Goal: Information Seeking & Learning: Understand process/instructions

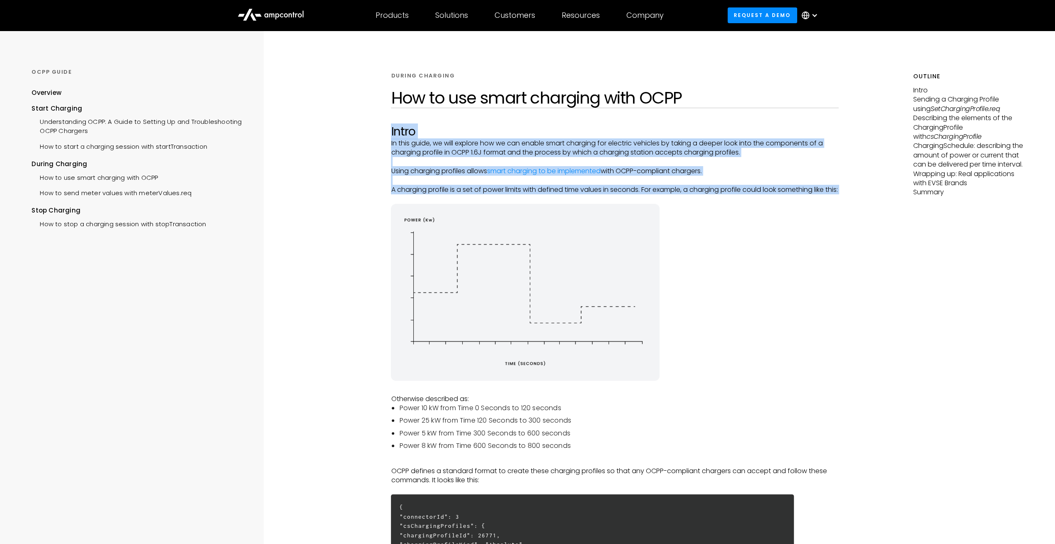
drag, startPoint x: 376, startPoint y: 134, endPoint x: 384, endPoint y: 206, distance: 72.6
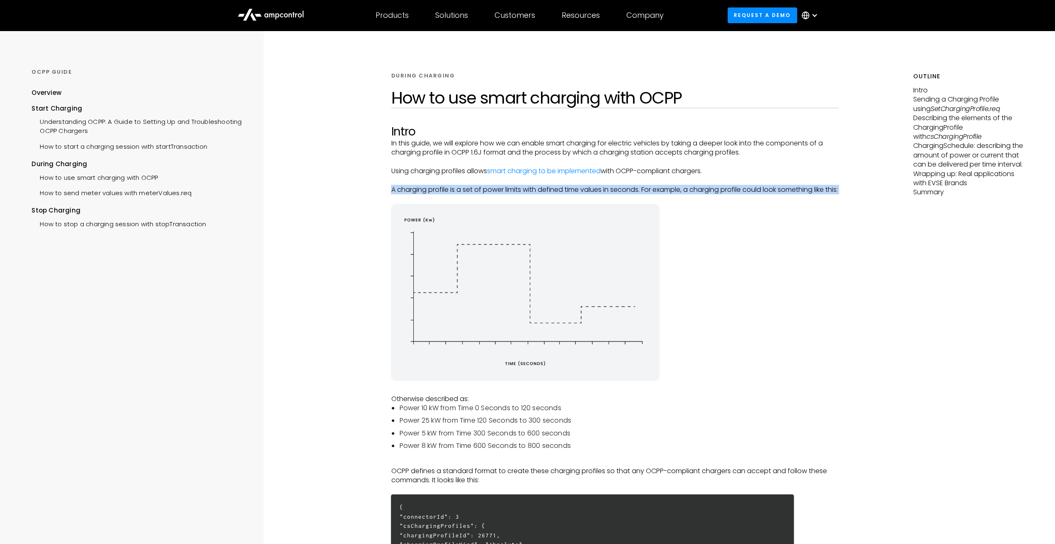
drag, startPoint x: 380, startPoint y: 209, endPoint x: 370, endPoint y: 186, distance: 25.4
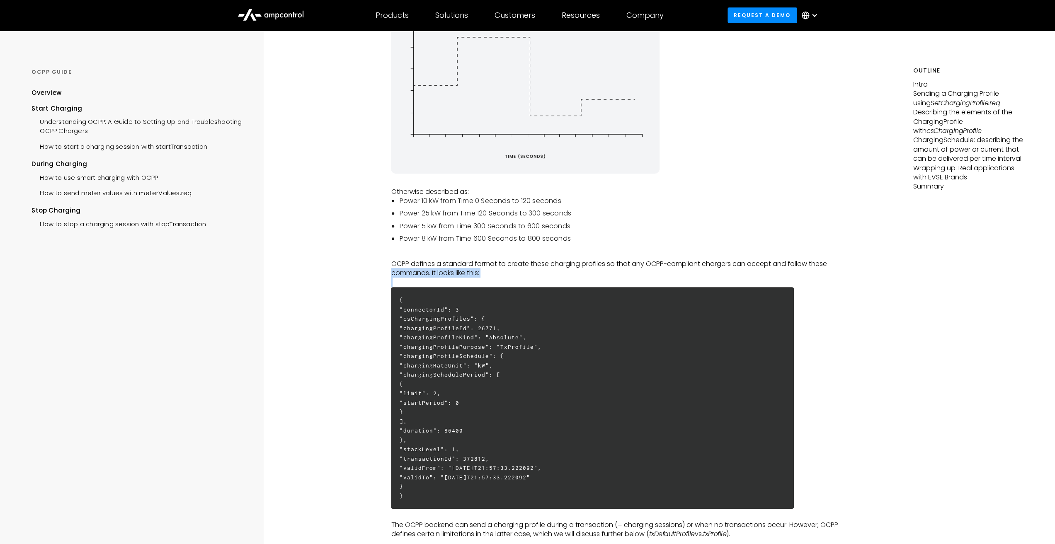
drag, startPoint x: 381, startPoint y: 279, endPoint x: 377, endPoint y: 280, distance: 4.5
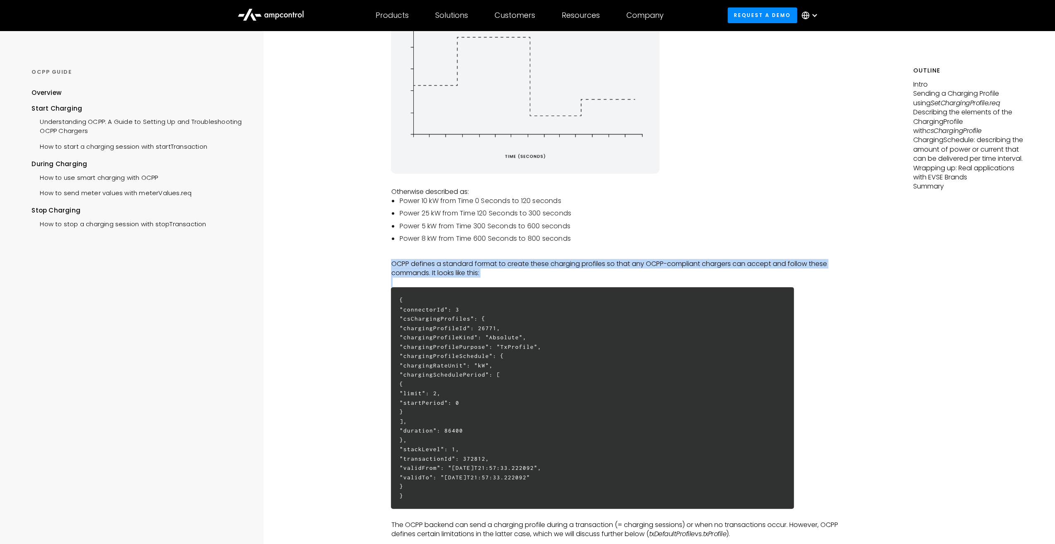
drag, startPoint x: 382, startPoint y: 274, endPoint x: 386, endPoint y: 306, distance: 31.8
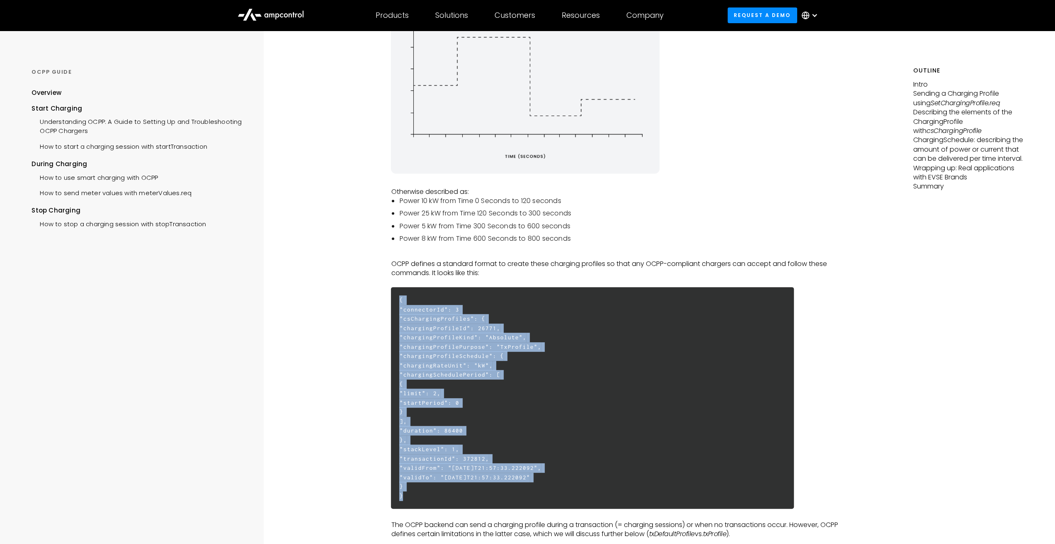
drag, startPoint x: 386, startPoint y: 313, endPoint x: 401, endPoint y: 507, distance: 194.6
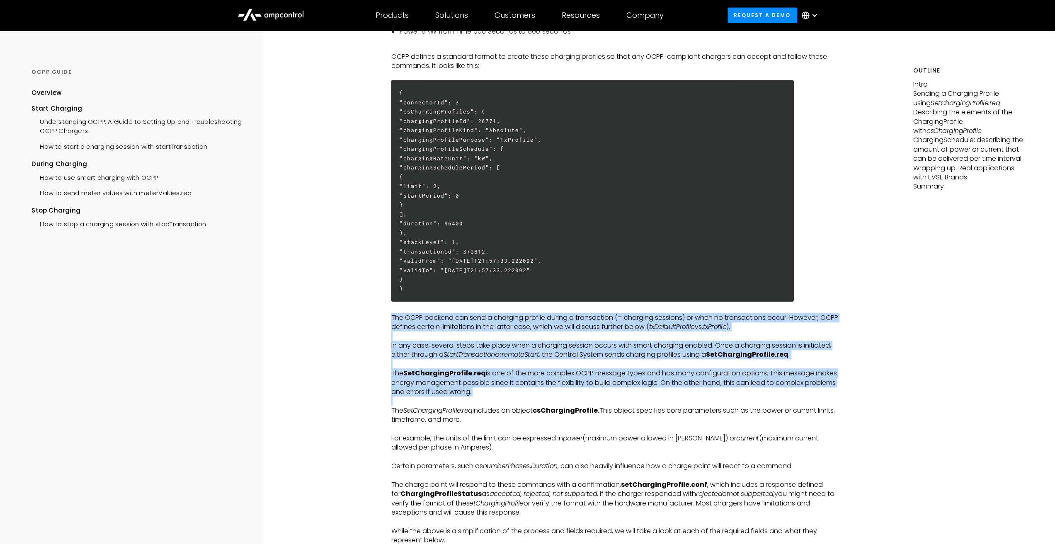
drag, startPoint x: 380, startPoint y: 325, endPoint x: 374, endPoint y: 420, distance: 95.1
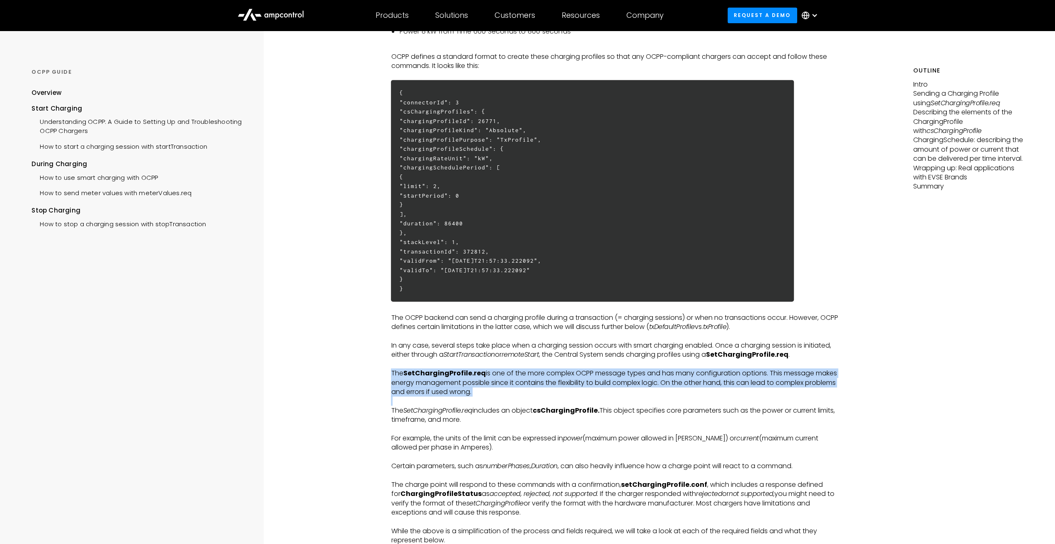
drag, startPoint x: 374, startPoint y: 419, endPoint x: 380, endPoint y: 384, distance: 35.7
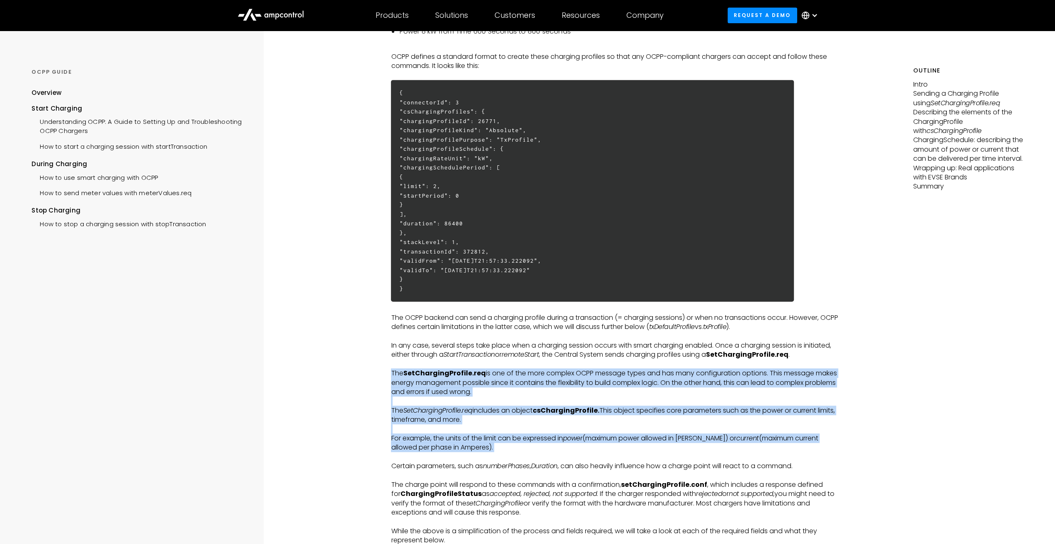
drag, startPoint x: 381, startPoint y: 379, endPoint x: 390, endPoint y: 466, distance: 86.7
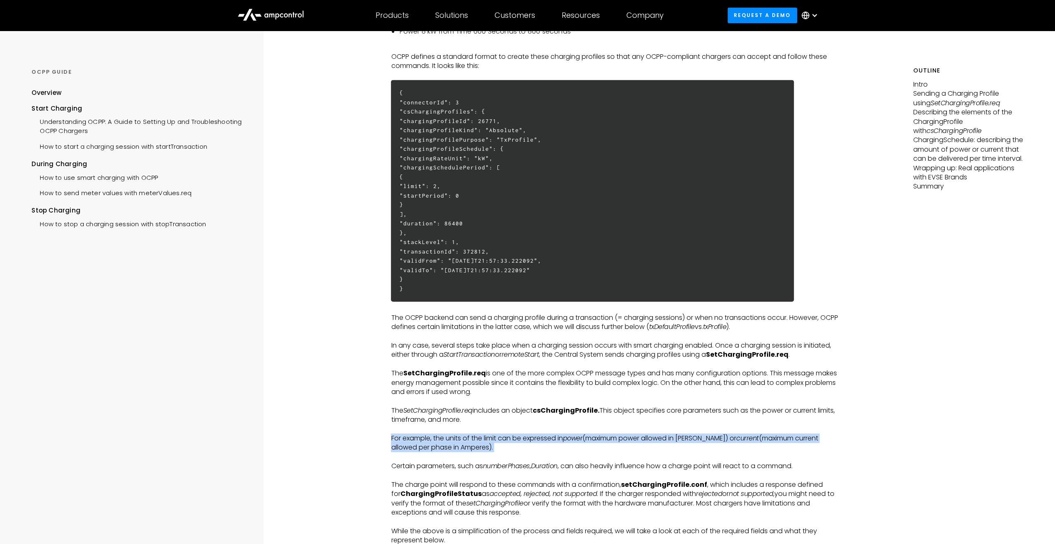
drag, startPoint x: 382, startPoint y: 456, endPoint x: 383, endPoint y: 448, distance: 7.6
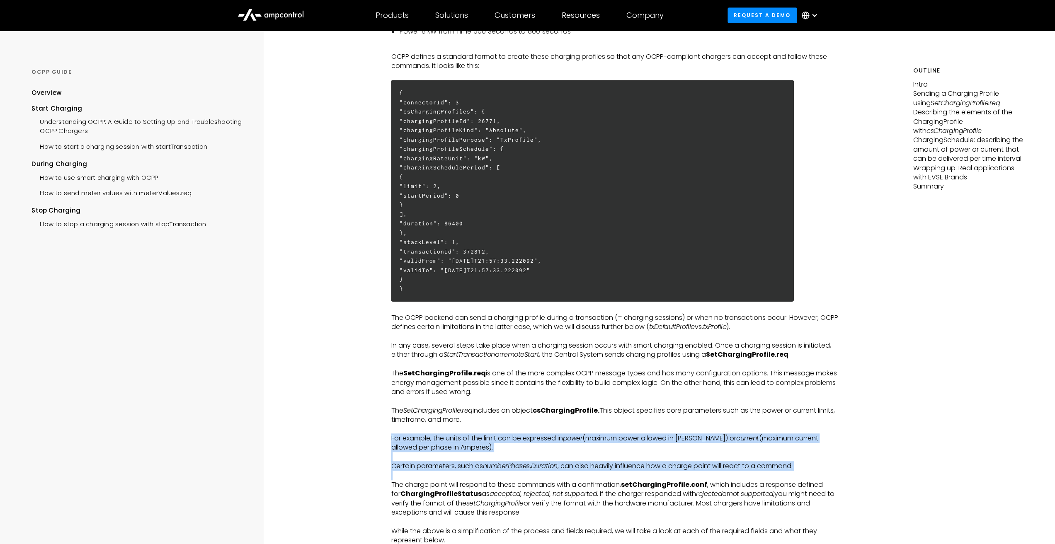
drag, startPoint x: 386, startPoint y: 450, endPoint x: 384, endPoint y: 491, distance: 41.5
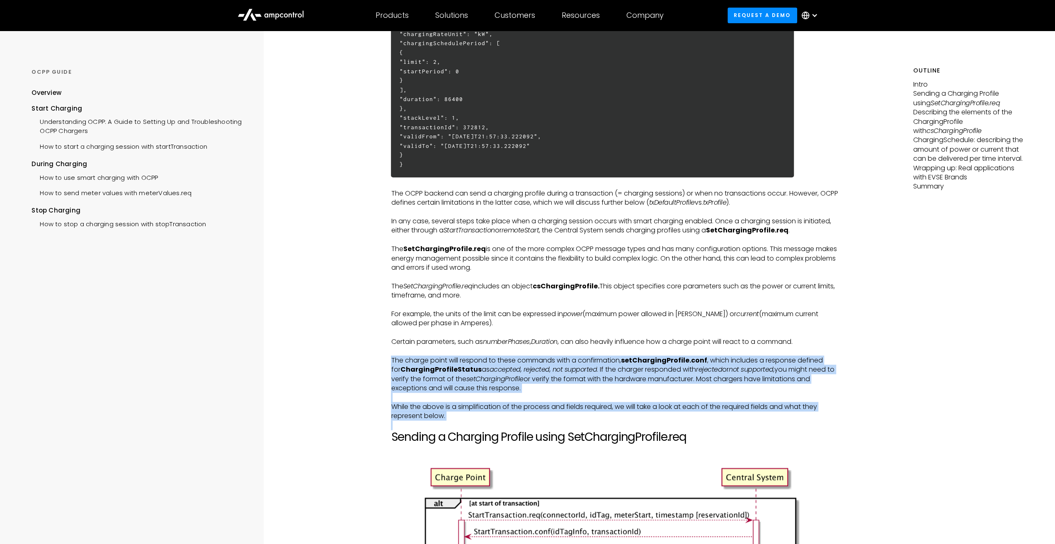
drag, startPoint x: 387, startPoint y: 369, endPoint x: 393, endPoint y: 441, distance: 72.4
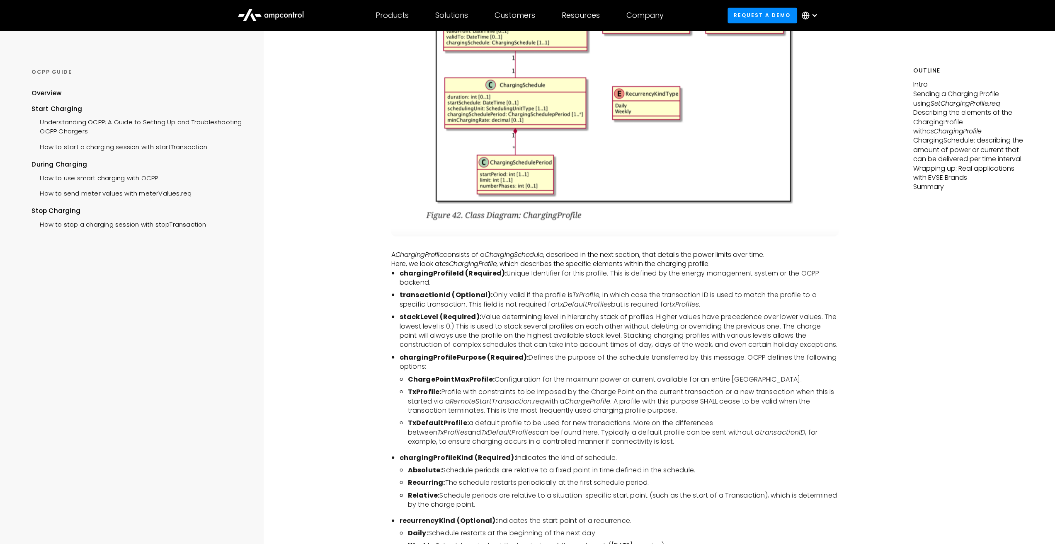
scroll to position [1783, 0]
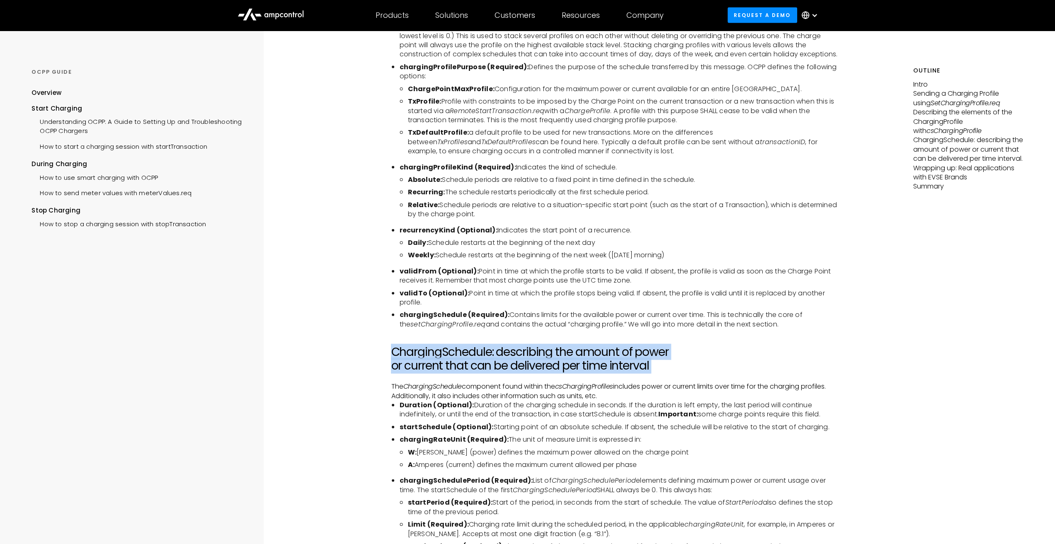
drag, startPoint x: 373, startPoint y: 366, endPoint x: 371, endPoint y: 398, distance: 32.0
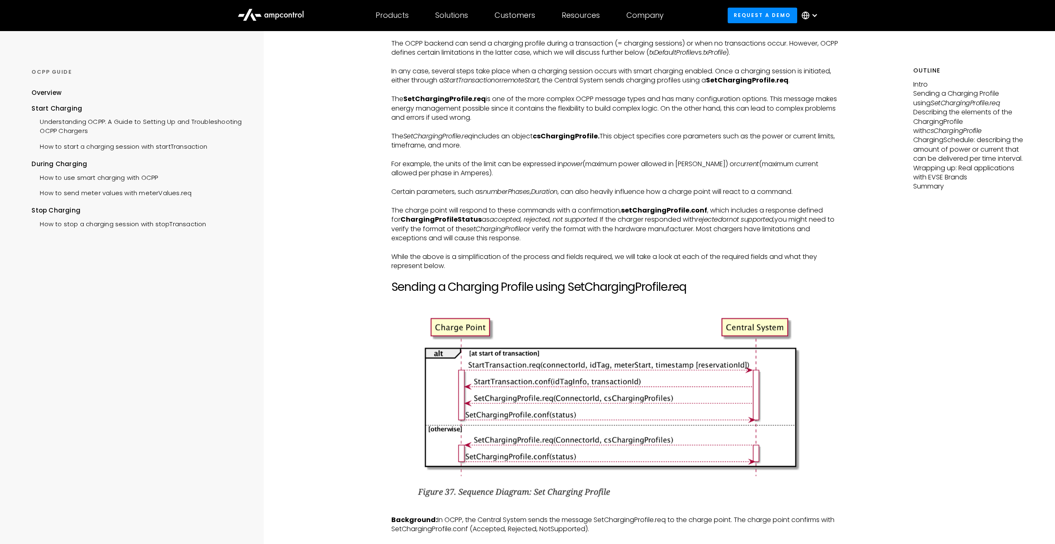
scroll to position [539, 0]
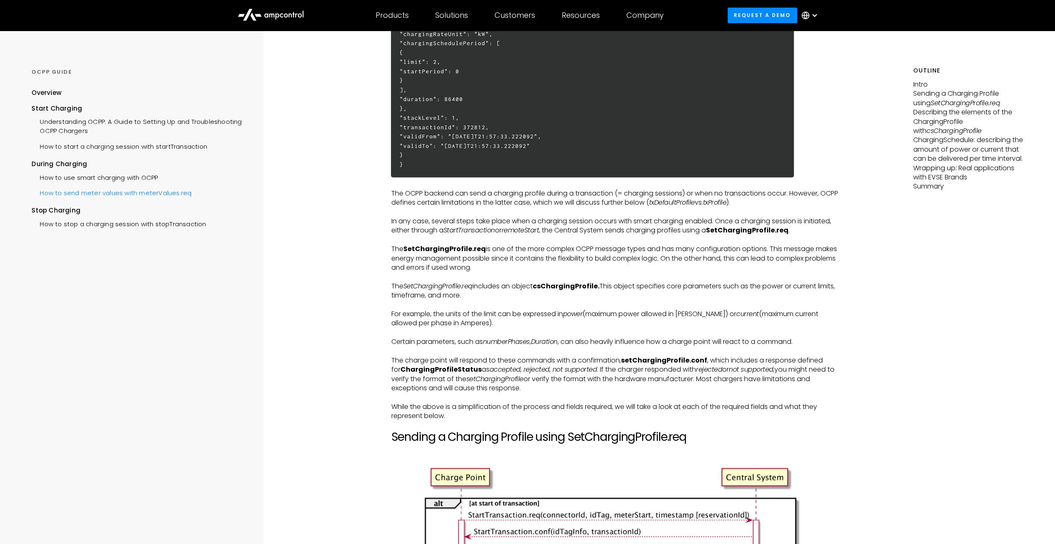
click at [145, 192] on div "How to send meter values with meterValues.req" at bounding box center [112, 191] width 160 height 15
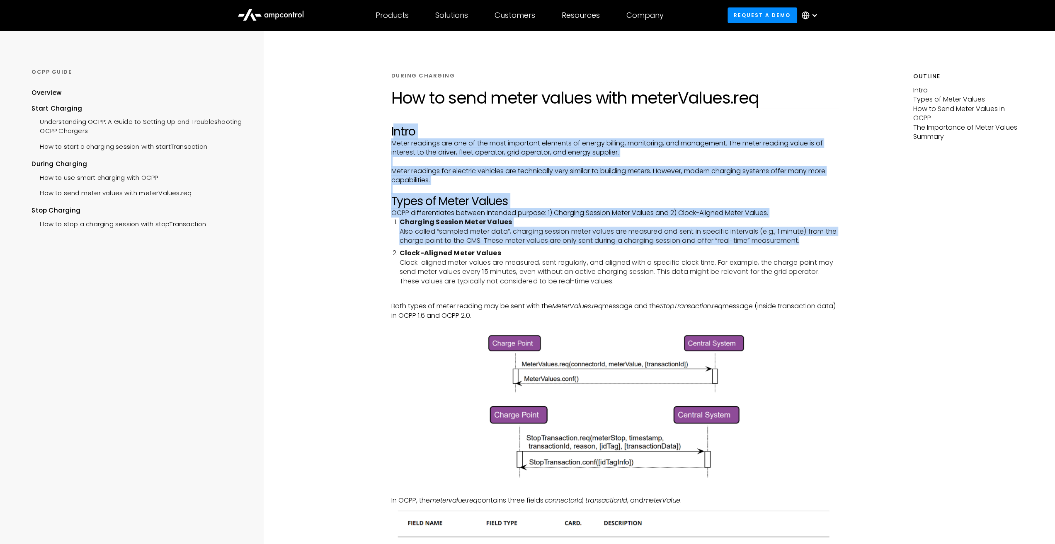
drag, startPoint x: 393, startPoint y: 137, endPoint x: 388, endPoint y: 247, distance: 110.4
